Goal: Transaction & Acquisition: Purchase product/service

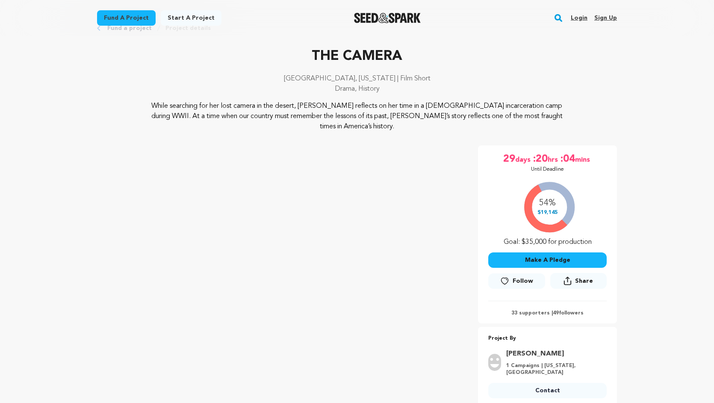
scroll to position [34, 0]
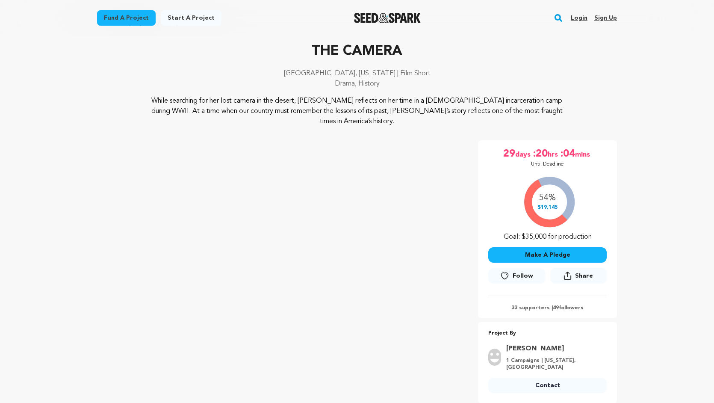
click at [544, 247] on button "Make A Pledge" at bounding box center [547, 254] width 118 height 15
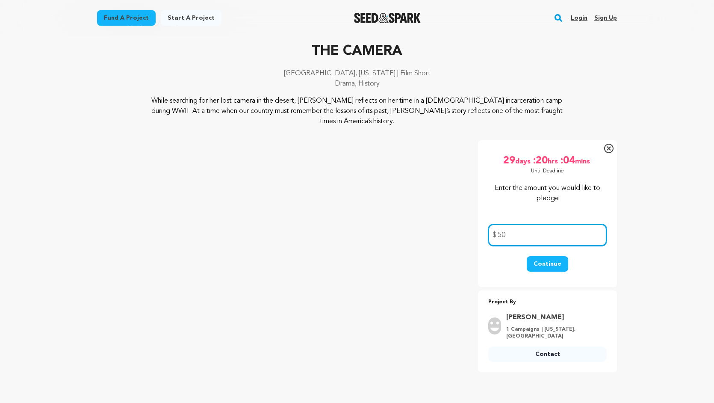
type input "50"
click at [545, 256] on button "Continue" at bounding box center [547, 263] width 41 height 15
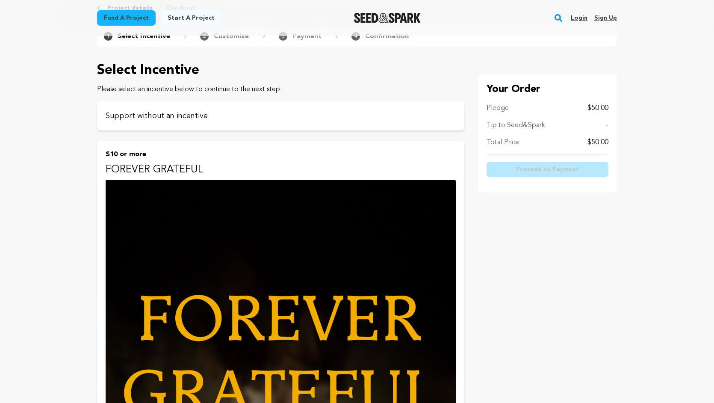
scroll to position [56, 0]
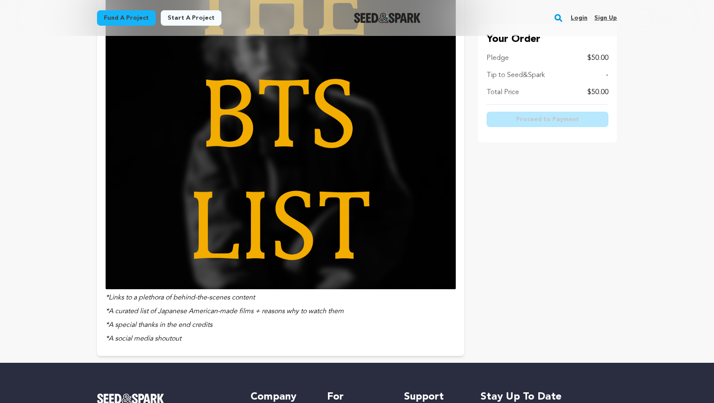
click at [407, 194] on img at bounding box center [281, 114] width 350 height 350
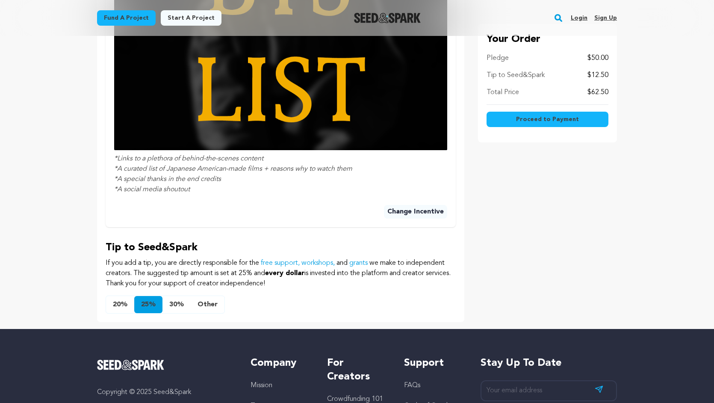
scroll to position [509, 0]
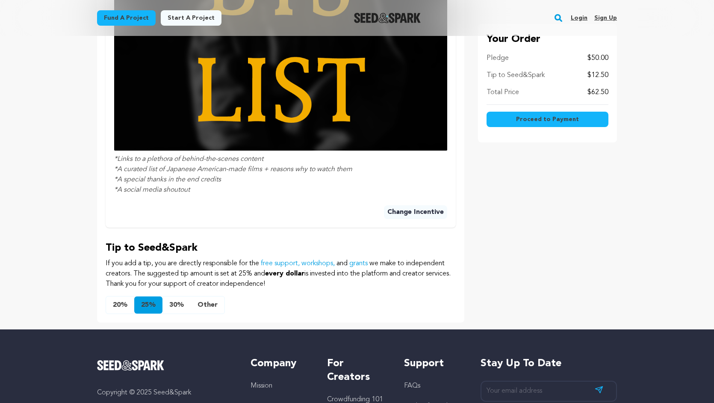
click at [207, 307] on button "Other" at bounding box center [208, 304] width 34 height 17
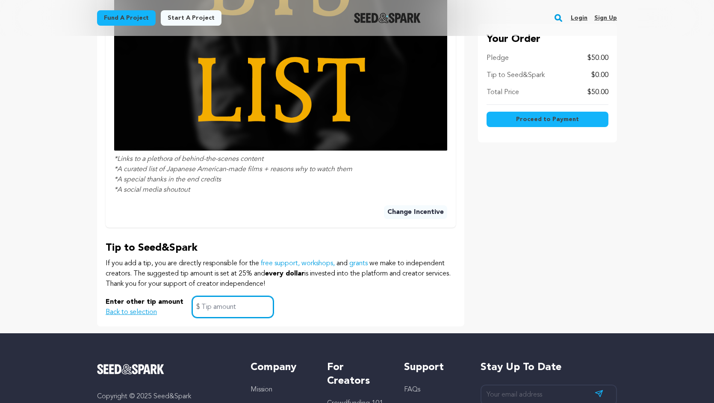
click at [216, 308] on input "text" at bounding box center [233, 307] width 82 height 22
type input "1"
click button "$10 or more FOREVER GRATEFUL *A curated list of Japanese American-made films + …" at bounding box center [0, 0] width 0 height 0
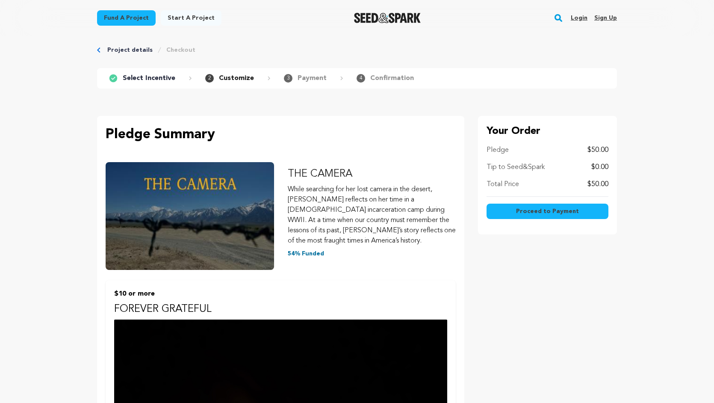
scroll to position [0, 0]
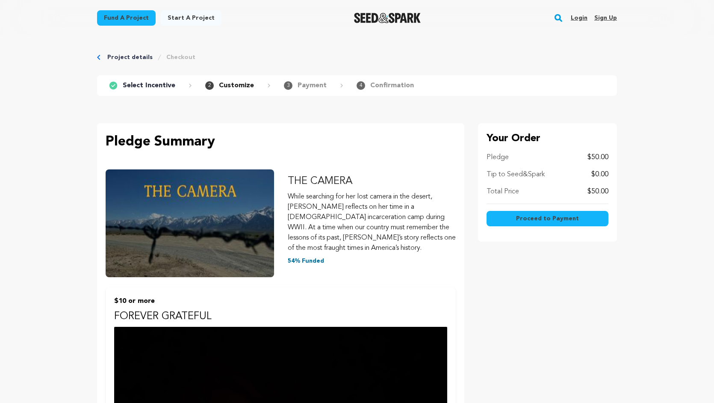
click at [539, 218] on span "Proceed to Payment" at bounding box center [547, 218] width 63 height 9
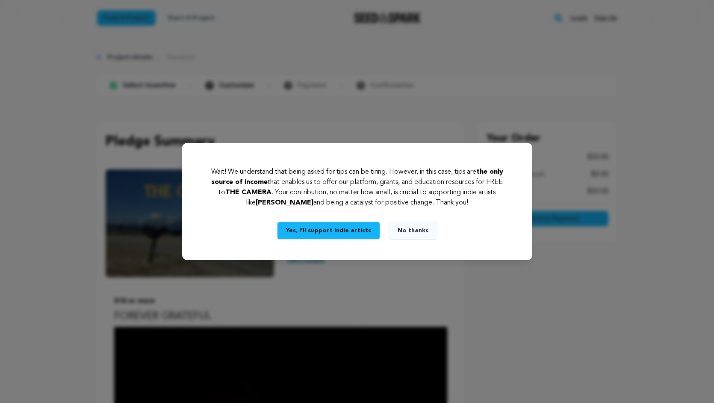
click at [366, 232] on button "Yes, I’ll support indie artists" at bounding box center [328, 231] width 103 height 18
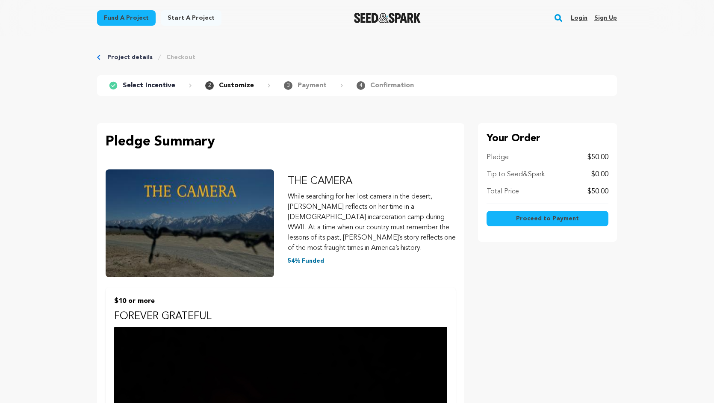
scroll to position [605, 0]
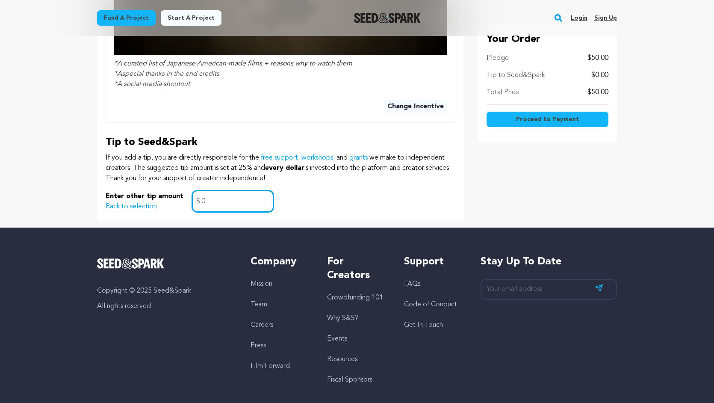
drag, startPoint x: 247, startPoint y: 198, endPoint x: 191, endPoint y: 198, distance: 55.6
click at [192, 198] on input "0" at bounding box center [233, 201] width 82 height 22
type input "1"
click button "$10 or more FOREVER GRATEFUL *A curated list of Japanese American-made films + …" at bounding box center [0, 0] width 0 height 0
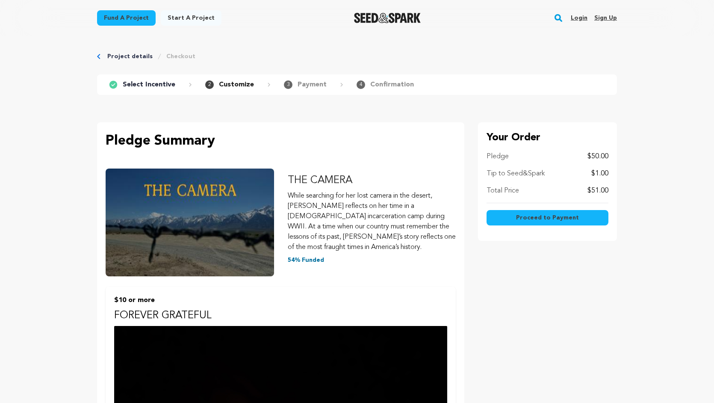
scroll to position [0, 0]
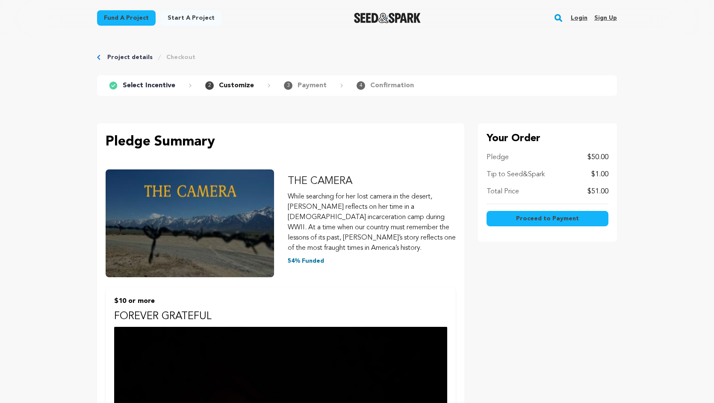
click at [559, 224] on button "Proceed to Payment" at bounding box center [548, 218] width 122 height 15
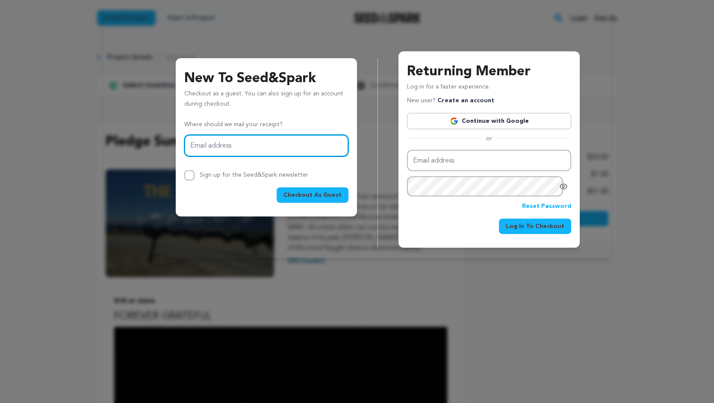
click at [289, 148] on input "Email address" at bounding box center [266, 146] width 164 height 22
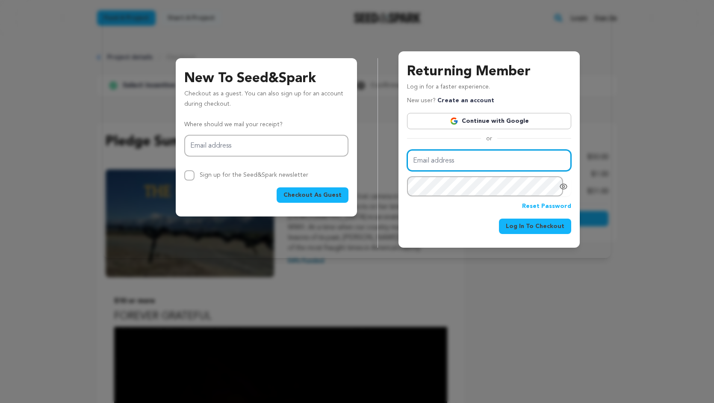
click at [470, 165] on input "Email address" at bounding box center [489, 161] width 164 height 22
type input "dan.e.madden@gmail.com"
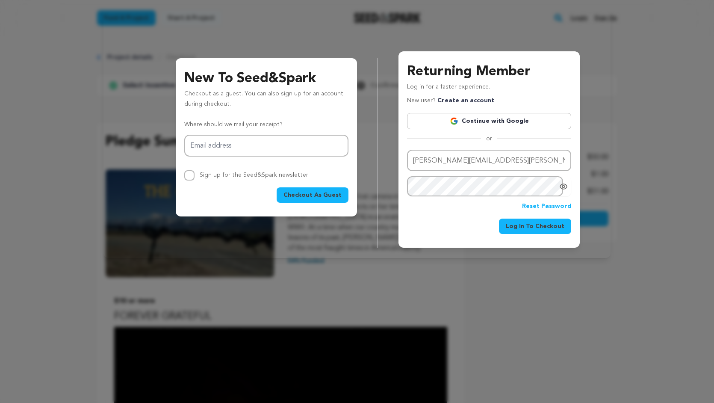
click at [567, 188] on icon "Show password as plain text. Warning: this will display your password on the sc…" at bounding box center [563, 186] width 9 height 9
click at [547, 228] on span "Log In To Checkout" at bounding box center [535, 227] width 59 height 9
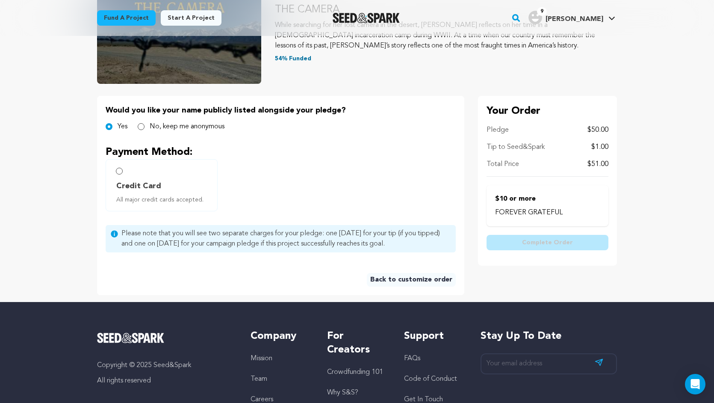
scroll to position [121, 0]
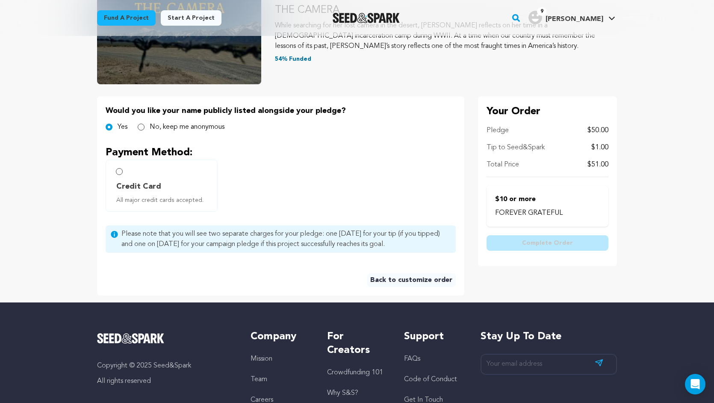
click at [122, 174] on label "Credit Card All major credit cards accepted." at bounding box center [162, 186] width 112 height 52
radio input "true"
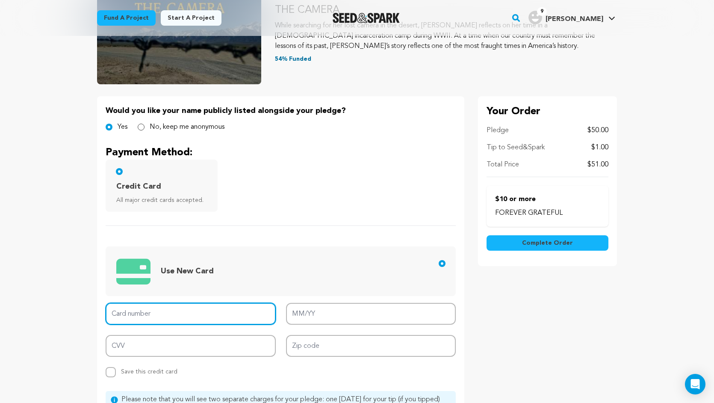
click at [177, 320] on input "Card number" at bounding box center [191, 314] width 170 height 22
type input "[CREDIT_CARD_NUMBER]"
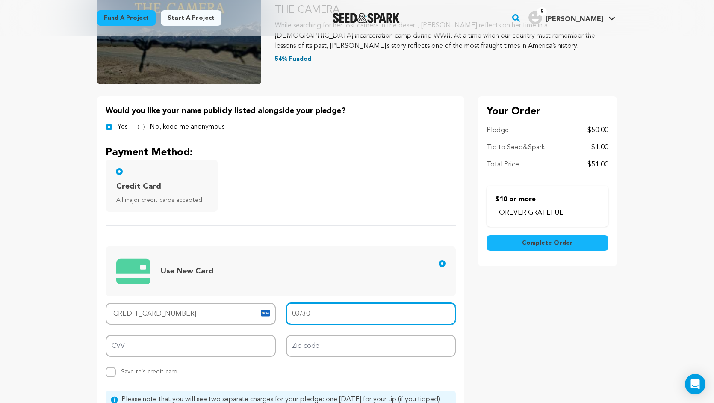
type input "03/30"
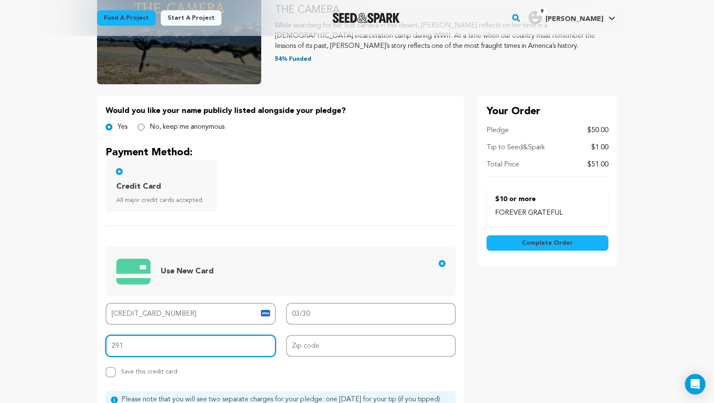
type input "291"
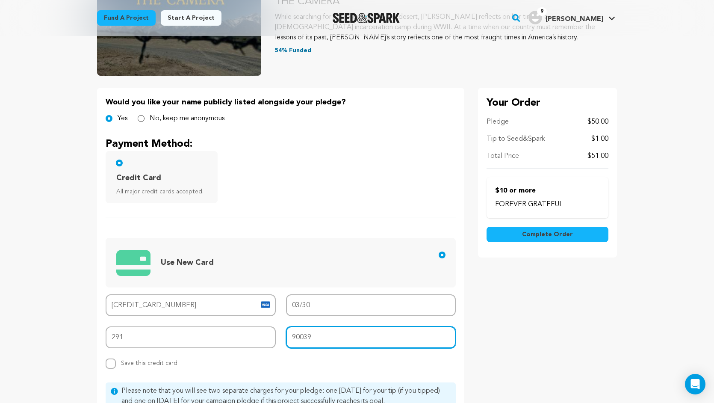
scroll to position [121, 0]
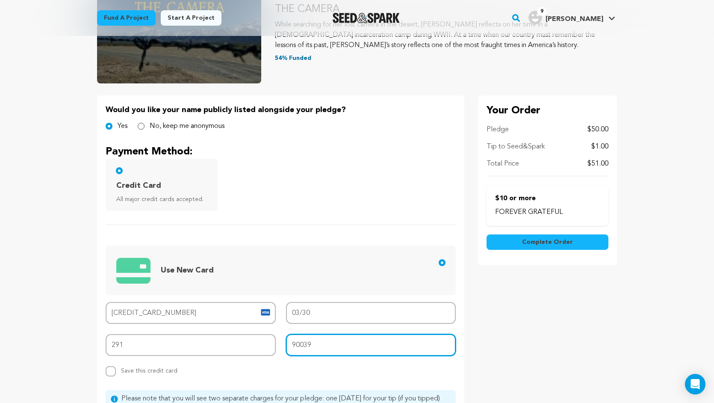
type input "90039"
click at [565, 238] on span "Complete Order" at bounding box center [547, 242] width 51 height 9
